Goal: Task Accomplishment & Management: Complete application form

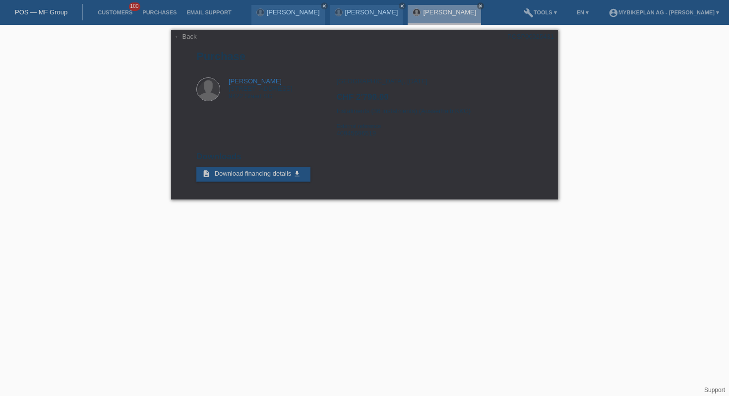
click at [117, 9] on li "Customers 100" at bounding box center [115, 12] width 45 height 25
click at [115, 10] on link "Customers" at bounding box center [115, 12] width 45 height 6
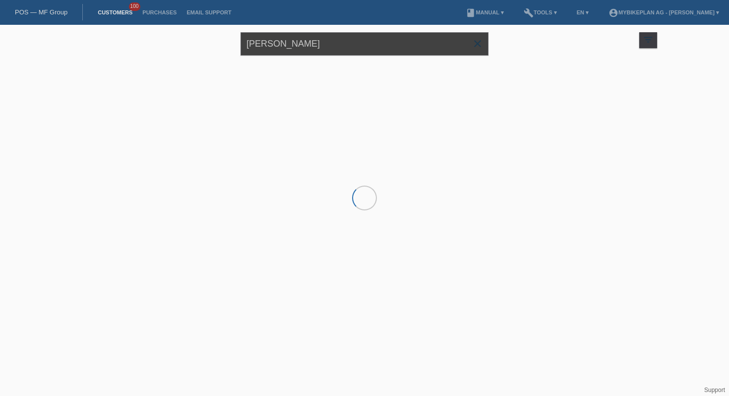
click at [284, 42] on input "michael roth" at bounding box center [364, 43] width 248 height 23
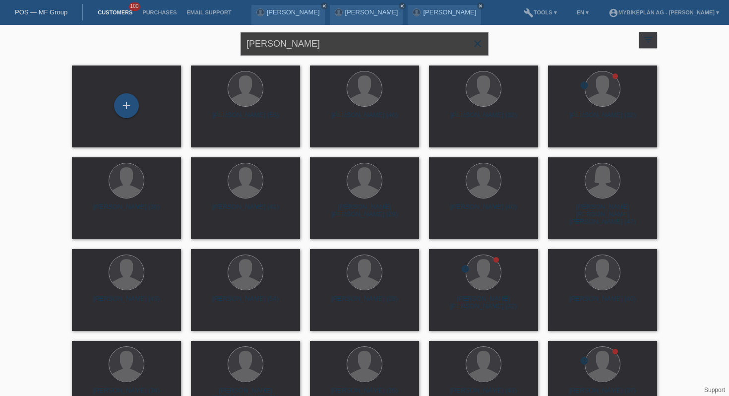
type input "[PERSON_NAME]"
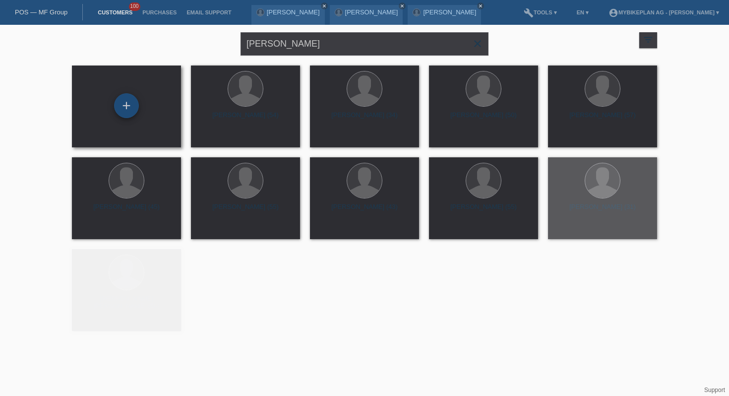
click at [127, 110] on div "+" at bounding box center [126, 105] width 25 height 25
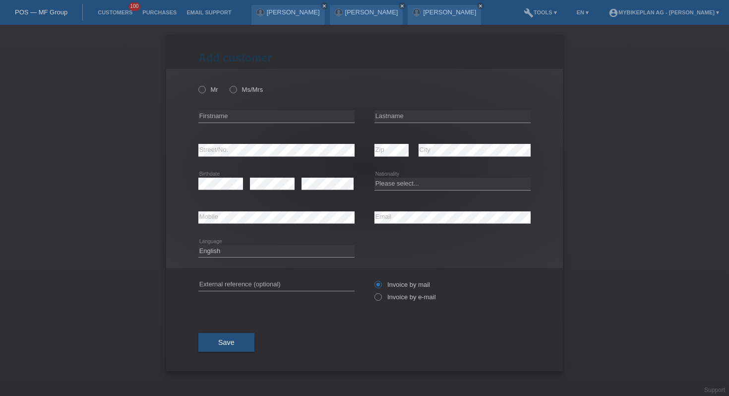
click at [194, 85] on div "Mr Ms/Mrs error Firstname Zip" at bounding box center [364, 168] width 397 height 199
click at [211, 90] on label "Mr" at bounding box center [208, 89] width 20 height 7
click at [205, 90] on input "Mr" at bounding box center [201, 89] width 6 height 6
radio input "true"
click at [230, 115] on input "text" at bounding box center [276, 116] width 156 height 12
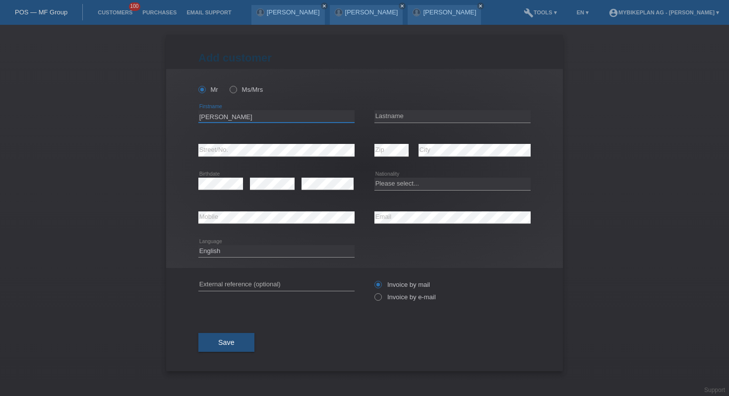
type input "Giuseppe"
click at [397, 127] on div "error Lastname" at bounding box center [452, 117] width 156 height 34
click at [400, 116] on input "text" at bounding box center [452, 116] width 156 height 12
type input "[PERSON_NAME]"
click at [402, 186] on select "Please select... Switzerland Austria Germany Liechtenstein ------------ Afghani…" at bounding box center [452, 184] width 156 height 12
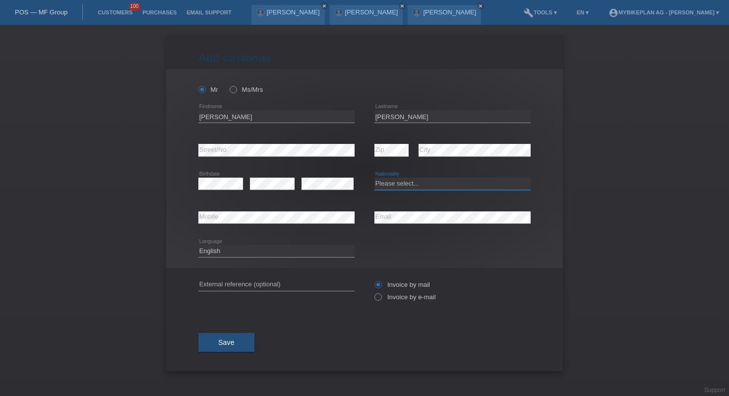
select select "CH"
click at [374, 178] on select "Please select... Switzerland Austria Germany Liechtenstein ------------ Afghani…" at bounding box center [452, 184] width 156 height 12
click at [311, 246] on select "Deutsch Français Italiano English" at bounding box center [276, 251] width 156 height 12
select select "de"
click at [198, 245] on select "Deutsch Français Italiano English" at bounding box center [276, 251] width 156 height 12
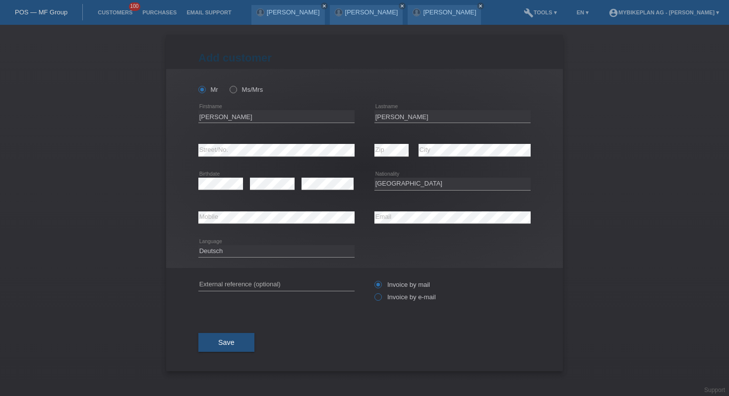
click at [397, 294] on label "Invoice by e-mail" at bounding box center [404, 296] width 61 height 7
click at [381, 294] on input "Invoice by e-mail" at bounding box center [377, 299] width 6 height 12
radio input "true"
click at [235, 336] on button "Save" at bounding box center [226, 342] width 56 height 19
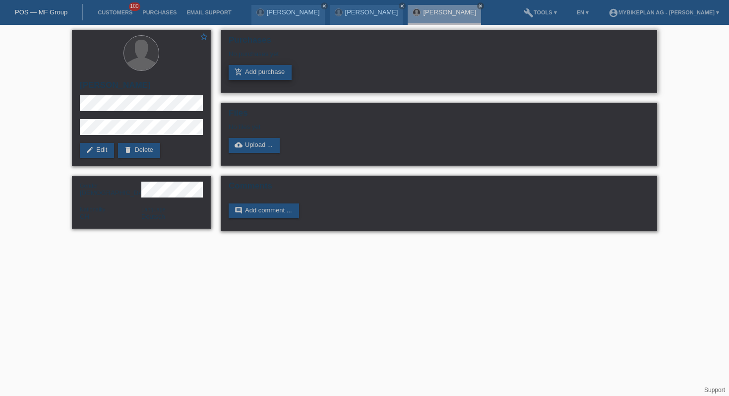
click at [270, 68] on link "add_shopping_cart Add purchase" at bounding box center [260, 72] width 63 height 15
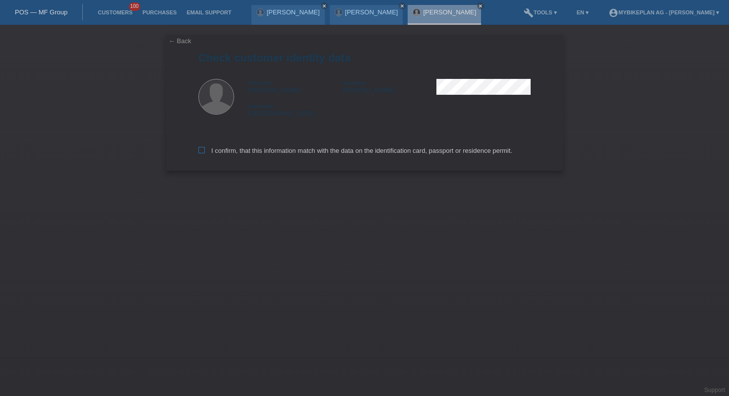
click at [244, 154] on label "I confirm, that this information match with the data on the identification card…" at bounding box center [355, 150] width 314 height 7
click at [205, 153] on input "I confirm, that this information match with the data on the identification card…" at bounding box center [201, 150] width 6 height 6
checkbox input "true"
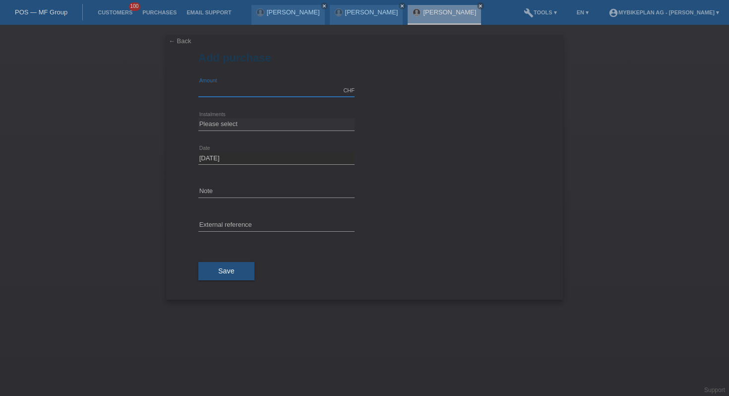
click at [250, 92] on input "text" at bounding box center [276, 90] width 156 height 12
type input "6300.00"
click at [230, 127] on select "Please select 6 instalments 12 instalments 18 instalments 24 instalments 36 ins…" at bounding box center [276, 124] width 156 height 12
select select "487"
click at [198, 118] on select "Please select 6 instalments 12 instalments 18 instalments 24 instalments 36 ins…" at bounding box center [276, 124] width 156 height 12
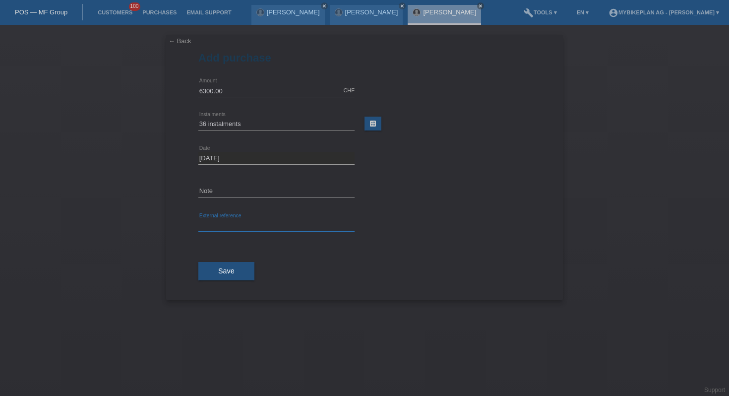
click at [218, 219] on input "text" at bounding box center [276, 225] width 156 height 12
paste input "45765326343"
type input "45765326343"
click at [210, 288] on div "Save" at bounding box center [364, 271] width 332 height 58
click at [214, 270] on button "Save" at bounding box center [226, 271] width 56 height 19
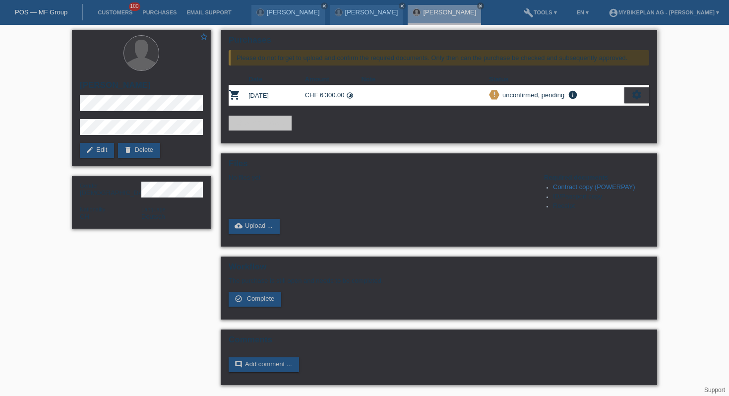
click at [630, 99] on div "settings" at bounding box center [636, 95] width 25 height 16
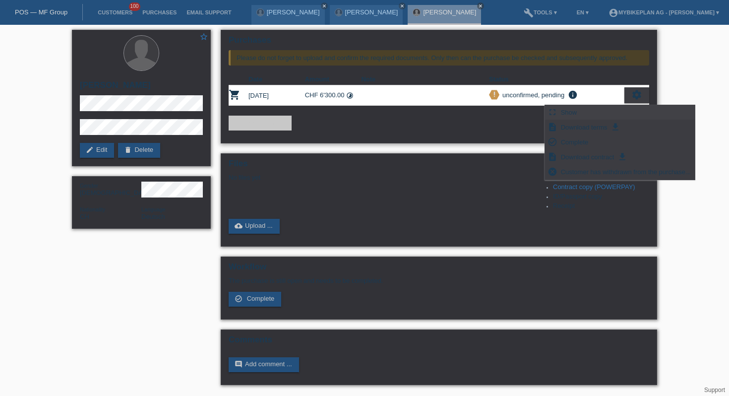
click at [561, 112] on span "Show" at bounding box center [568, 112] width 19 height 12
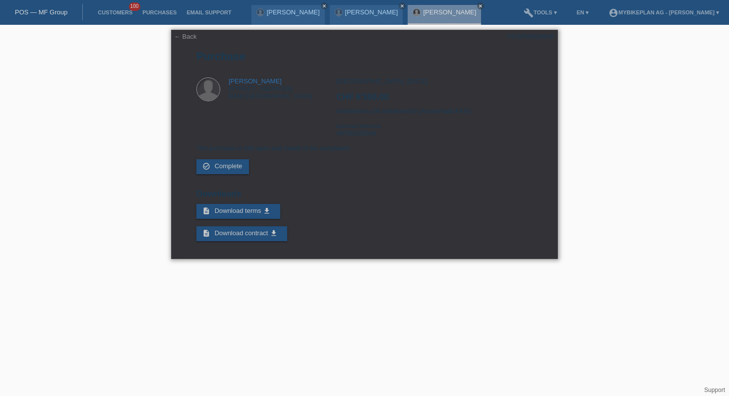
click at [539, 33] on div "POSP00028636" at bounding box center [530, 36] width 47 height 7
copy div "POSP00028636"
